Goal: Information Seeking & Learning: Find specific fact

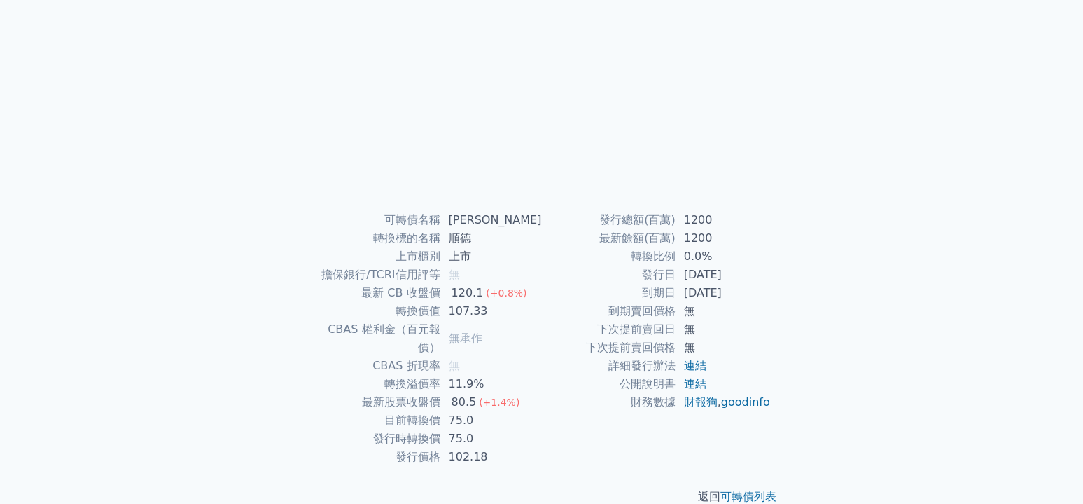
scroll to position [139, 0]
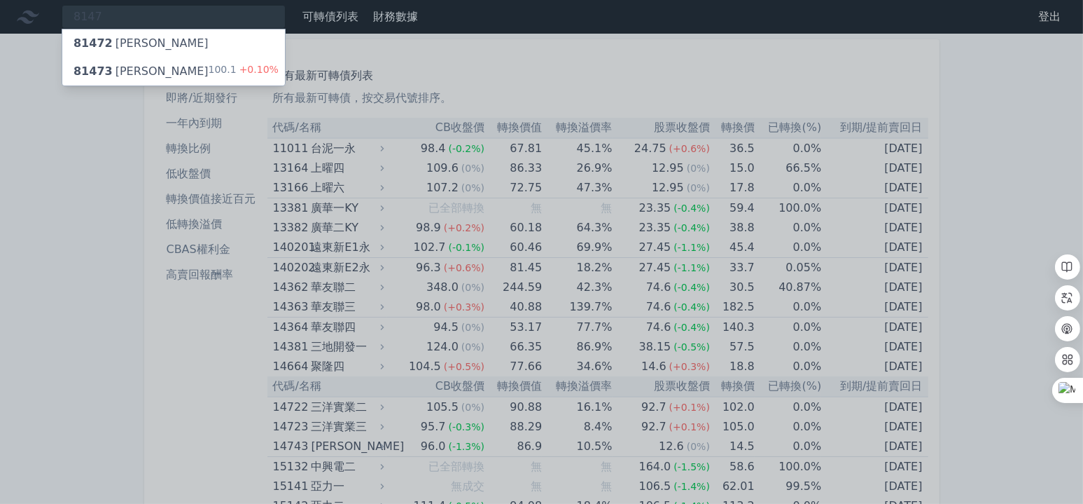
type input "8147"
click at [135, 69] on div "81473 正淩三" at bounding box center [141, 71] width 135 height 17
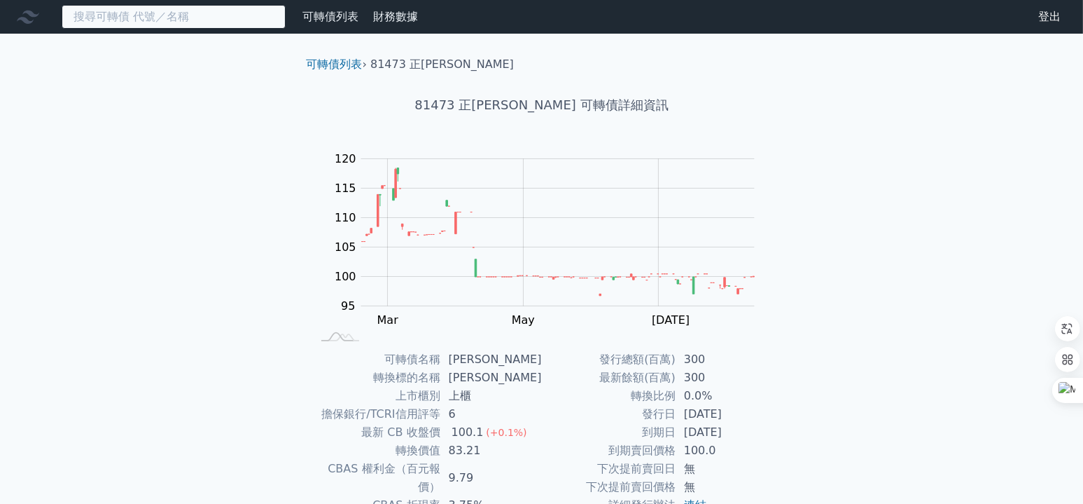
click at [190, 13] on input at bounding box center [174, 17] width 224 height 24
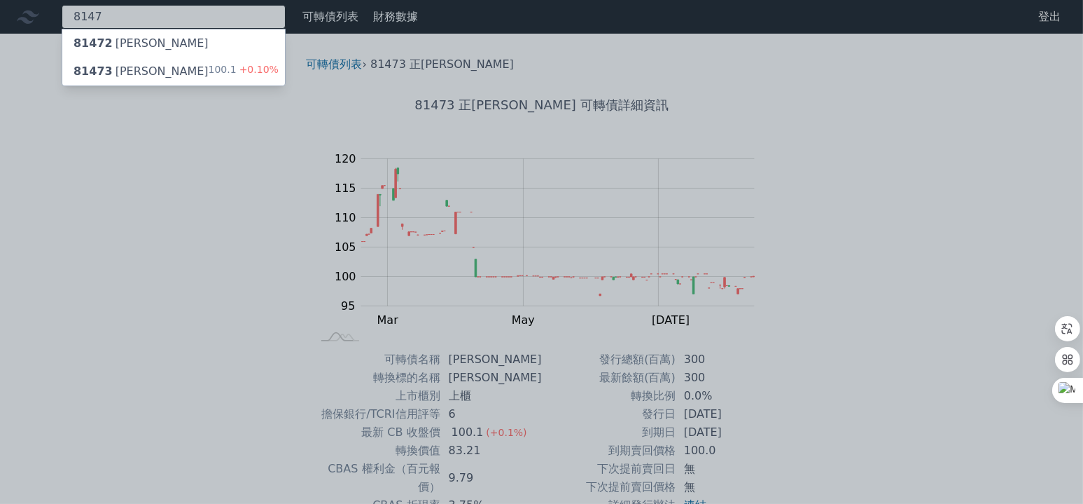
type input "8147"
click at [157, 47] on div "81472 正淩二" at bounding box center [173, 43] width 223 height 28
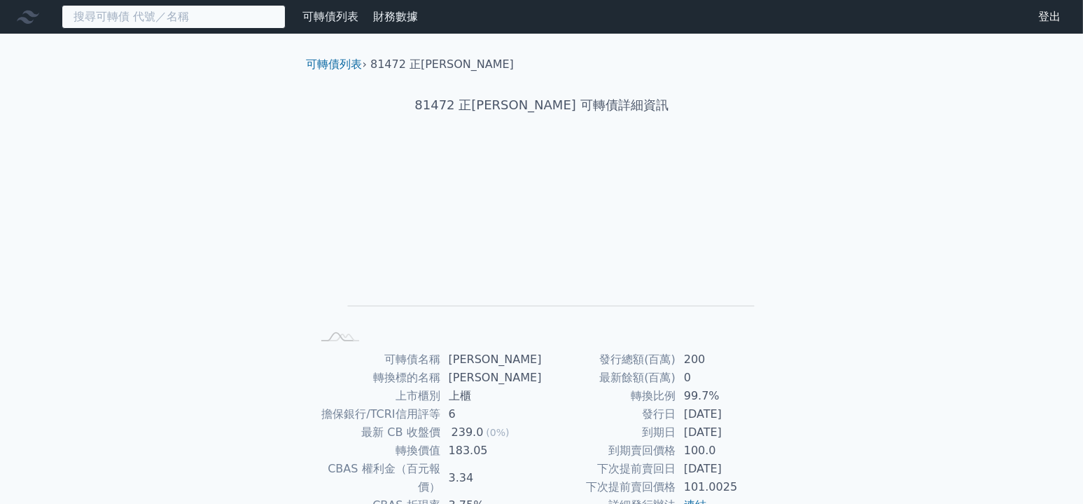
drag, startPoint x: 137, startPoint y: 19, endPoint x: 127, endPoint y: 22, distance: 9.5
click at [137, 19] on input at bounding box center [174, 17] width 224 height 24
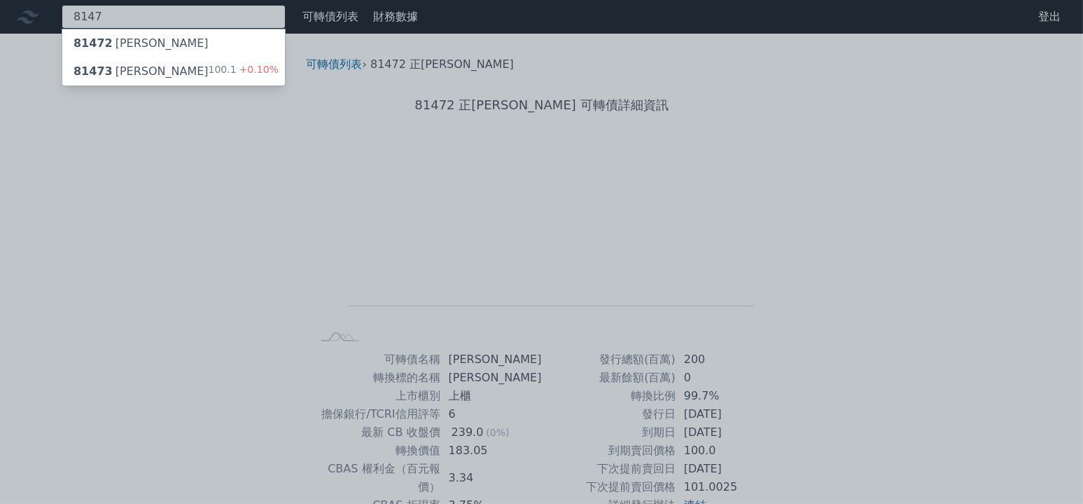
type input "8147"
click at [118, 76] on div "81473 正淩三" at bounding box center [141, 71] width 135 height 17
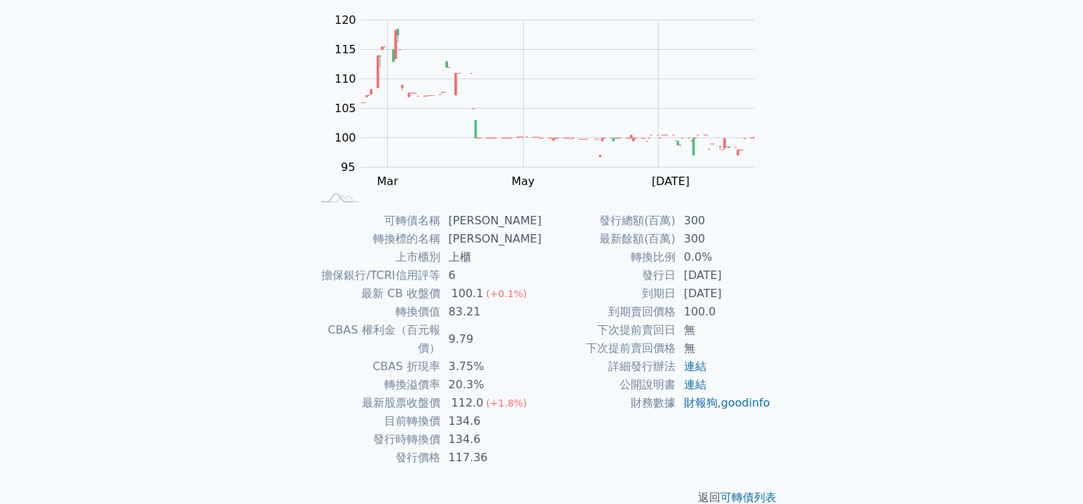
scroll to position [139, 0]
